Goal: Information Seeking & Learning: Learn about a topic

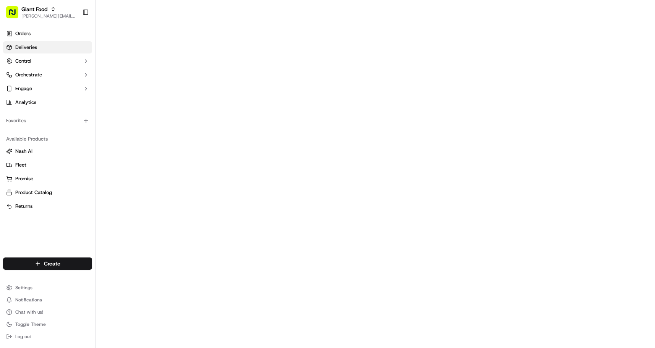
click at [26, 45] on span "Deliveries" at bounding box center [26, 47] width 22 height 7
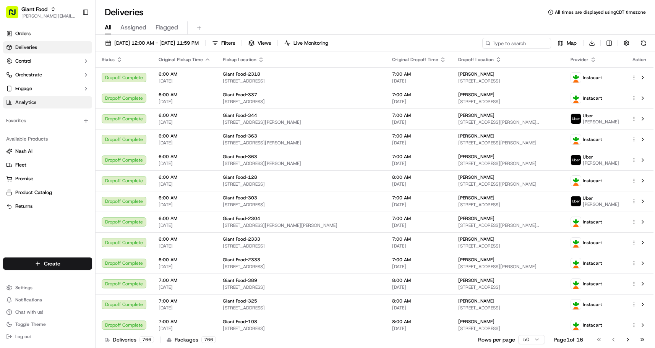
click at [24, 102] on span "Analytics" at bounding box center [25, 102] width 21 height 7
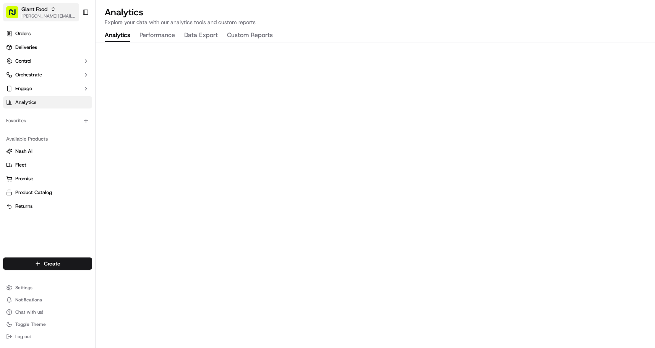
click at [42, 5] on button "Giant Food sabrina.tredup@adusa.com" at bounding box center [41, 12] width 76 height 18
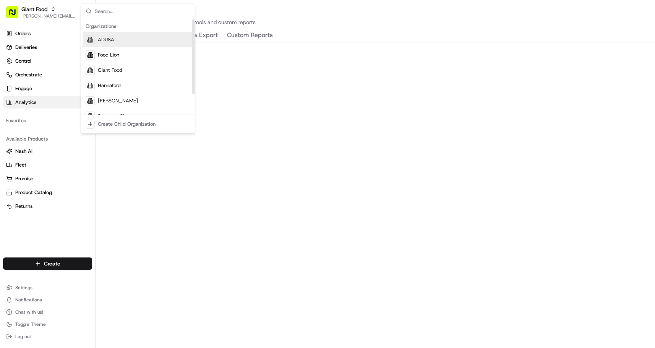
click at [112, 44] on div "ADUSA" at bounding box center [138, 39] width 111 height 15
